Goal: Transaction & Acquisition: Purchase product/service

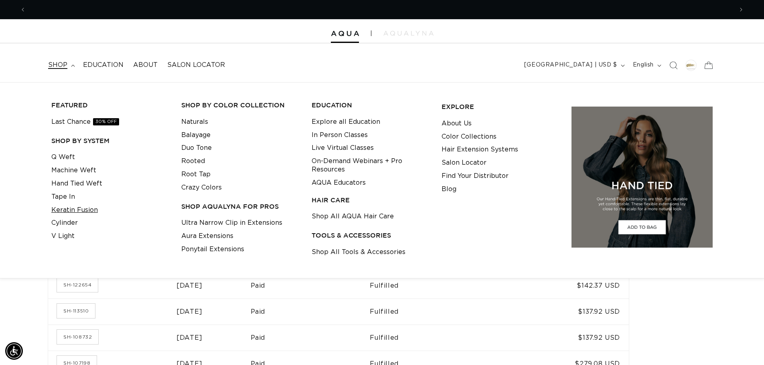
click at [83, 211] on link "Keratin Fusion" at bounding box center [74, 210] width 47 height 13
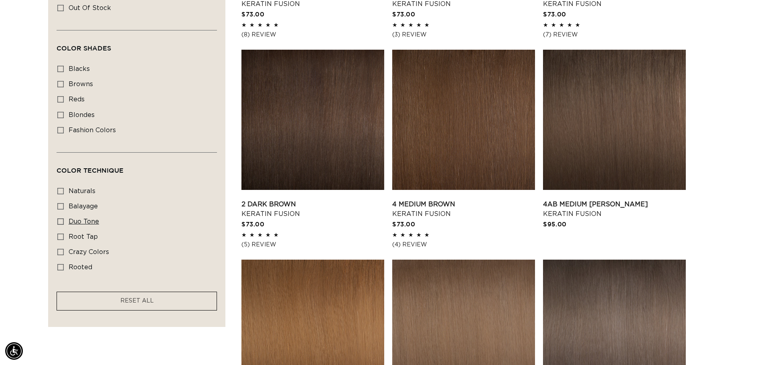
click at [84, 222] on span "duo tone" at bounding box center [84, 221] width 30 height 6
click at [64, 222] on input "duo tone duo tone (5 products)" at bounding box center [60, 221] width 6 height 6
checkbox input "true"
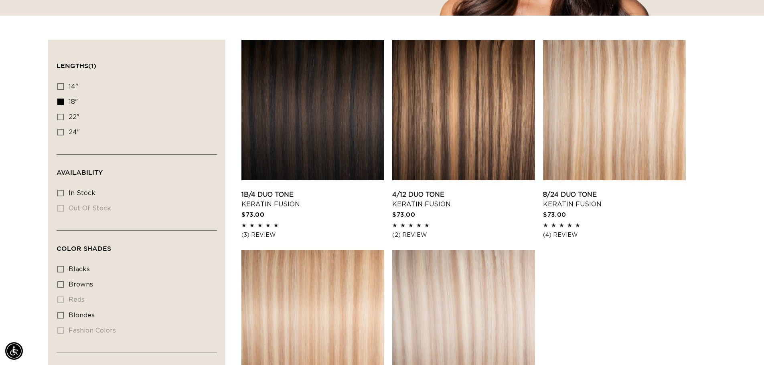
scroll to position [367, 0]
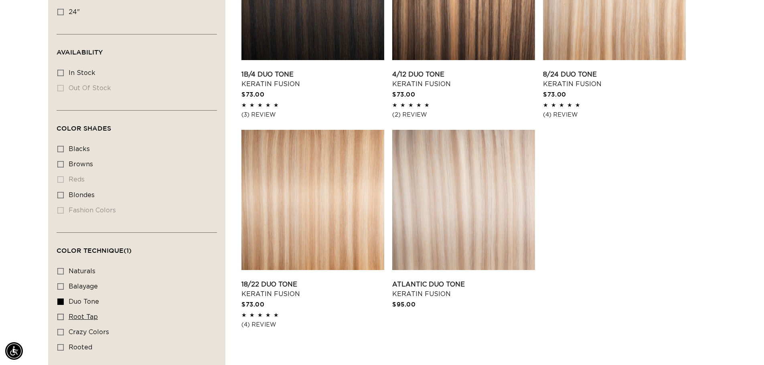
click at [70, 315] on span "root tap" at bounding box center [83, 317] width 29 height 6
click at [64, 315] on input "root tap root tap (6 products)" at bounding box center [60, 317] width 6 height 6
checkbox input "true"
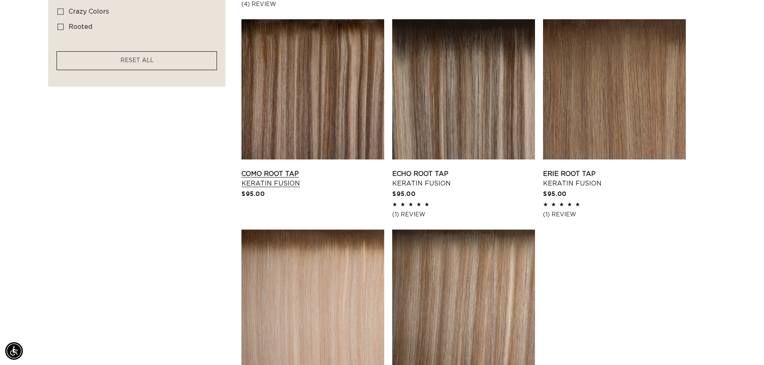
scroll to position [0, 707]
click at [362, 169] on link "Como Root Tap Keratin Fusion" at bounding box center [312, 178] width 143 height 19
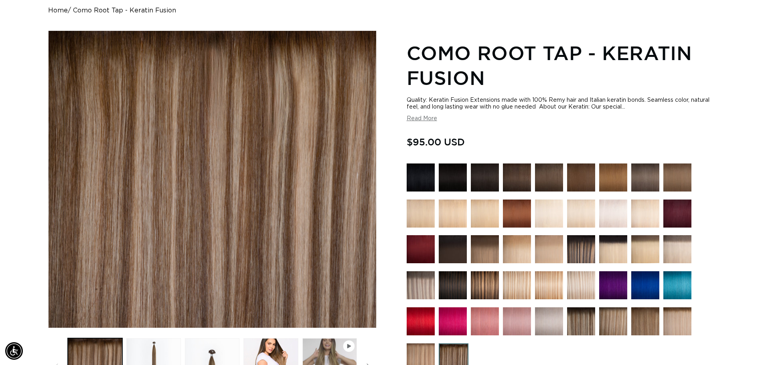
scroll to position [0, 707]
click at [426, 119] on button "Read More" at bounding box center [421, 118] width 30 height 7
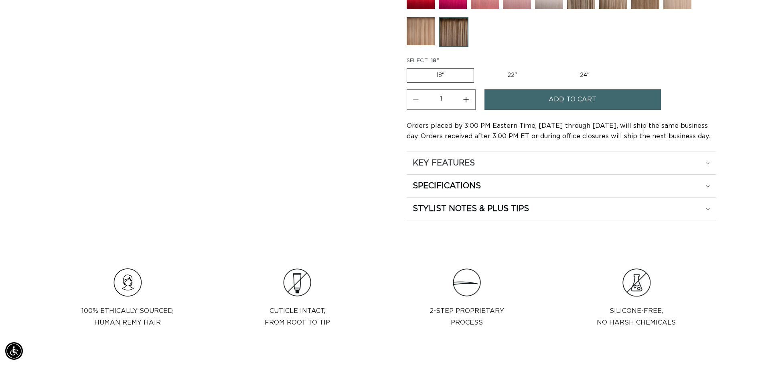
click at [455, 168] on h2 "KEY FEATURES" at bounding box center [444, 163] width 62 height 10
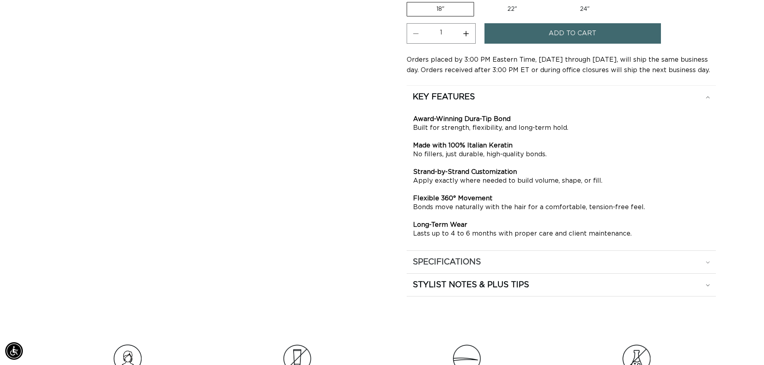
scroll to position [601, 0]
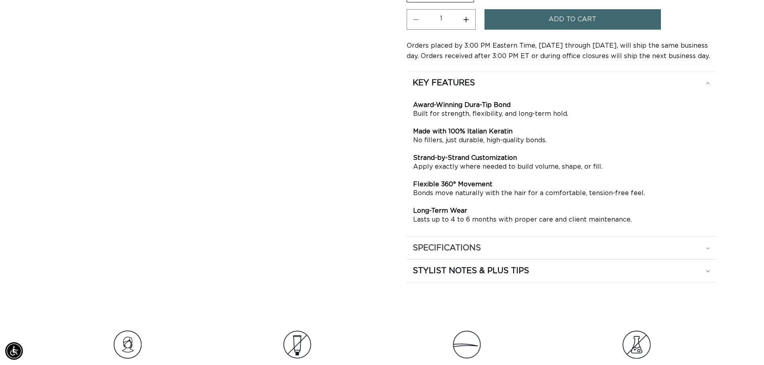
click at [445, 259] on summary "SPECIFICATIONS" at bounding box center [560, 248] width 309 height 22
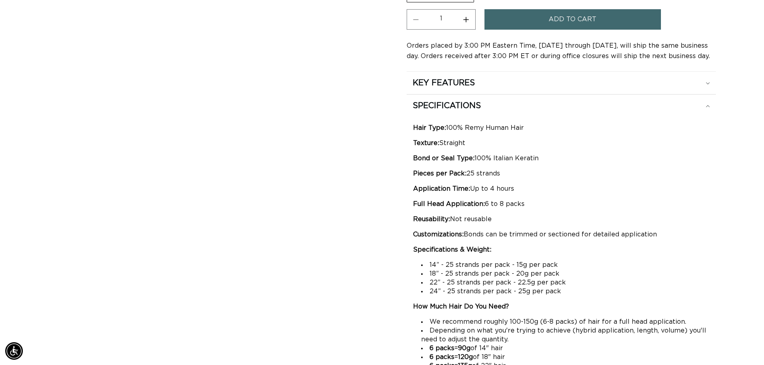
scroll to position [0, 707]
